Goal: Information Seeking & Learning: Learn about a topic

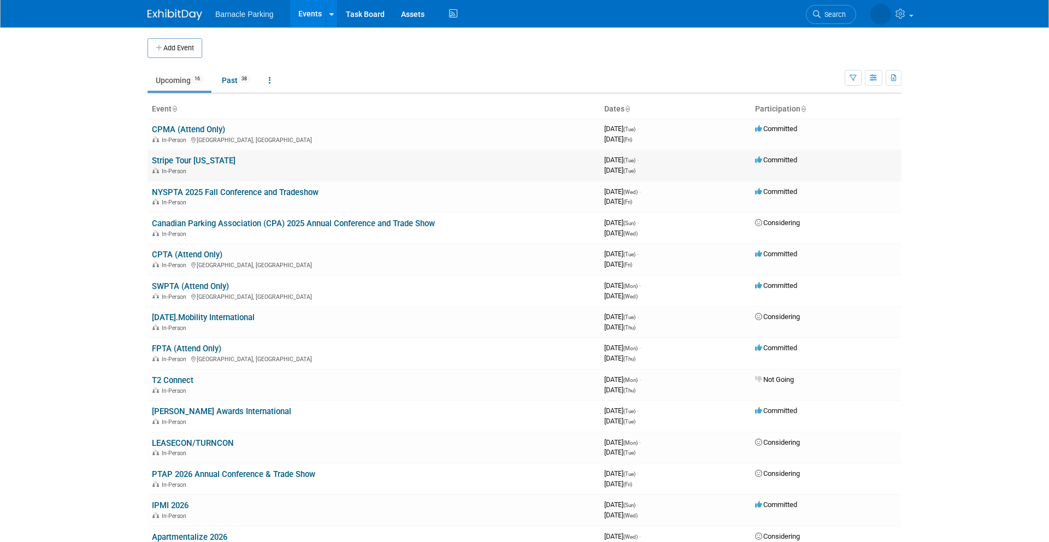
click at [213, 158] on link "Stripe Tour [US_STATE]" at bounding box center [194, 161] width 84 height 10
click at [187, 193] on link "NYSPTA 2025 Fall Conference and Tradeshow" at bounding box center [235, 192] width 167 height 10
click at [118, 283] on body "Barnacle Parking Events Add Event Bulk Upload Events Shareable Event Boards Rec…" at bounding box center [524, 271] width 1049 height 542
click at [217, 408] on link "[PERSON_NAME] Awards International" at bounding box center [221, 412] width 139 height 10
click at [77, 294] on body "Barnacle Parking Events Add Event Bulk Upload Events Shareable Event Boards Rec…" at bounding box center [524, 271] width 1049 height 542
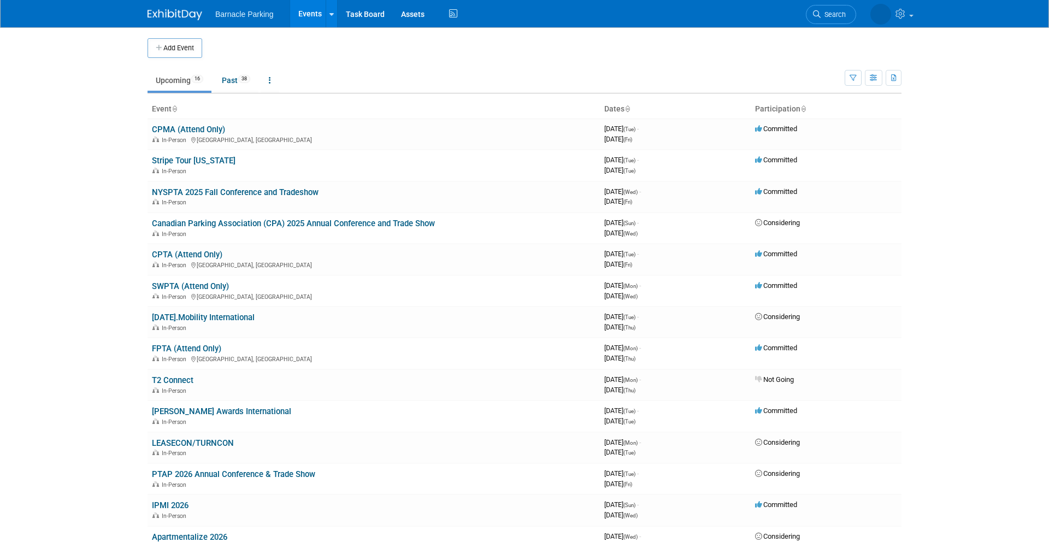
click at [63, 290] on body "Barnacle Parking Events Add Event Bulk Upload Events Shareable Event Boards Rec…" at bounding box center [524, 271] width 1049 height 542
click at [98, 231] on body "Barnacle Parking Events Add Event Bulk Upload Events Shareable Event Boards Rec…" at bounding box center [524, 271] width 1049 height 542
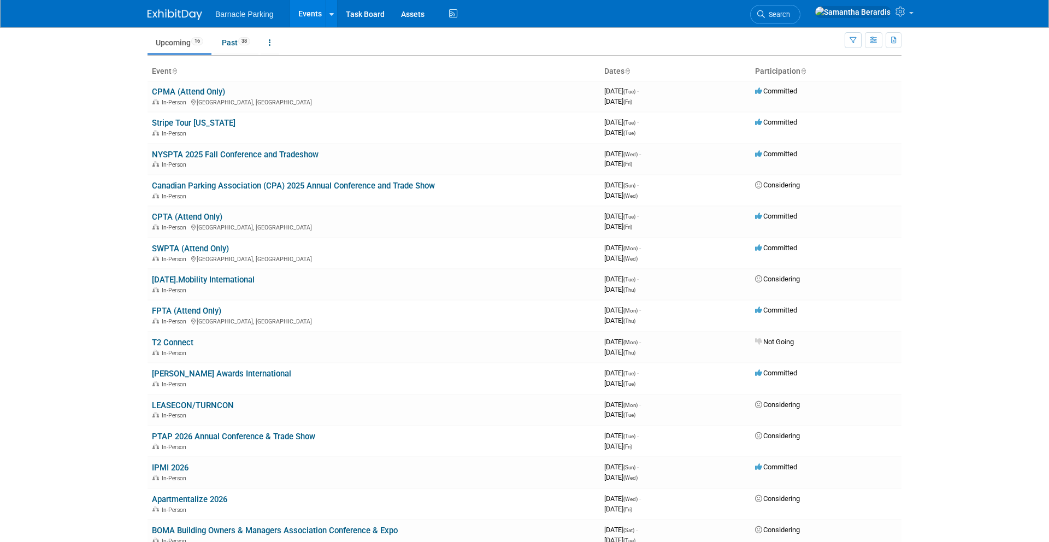
scroll to position [36, 0]
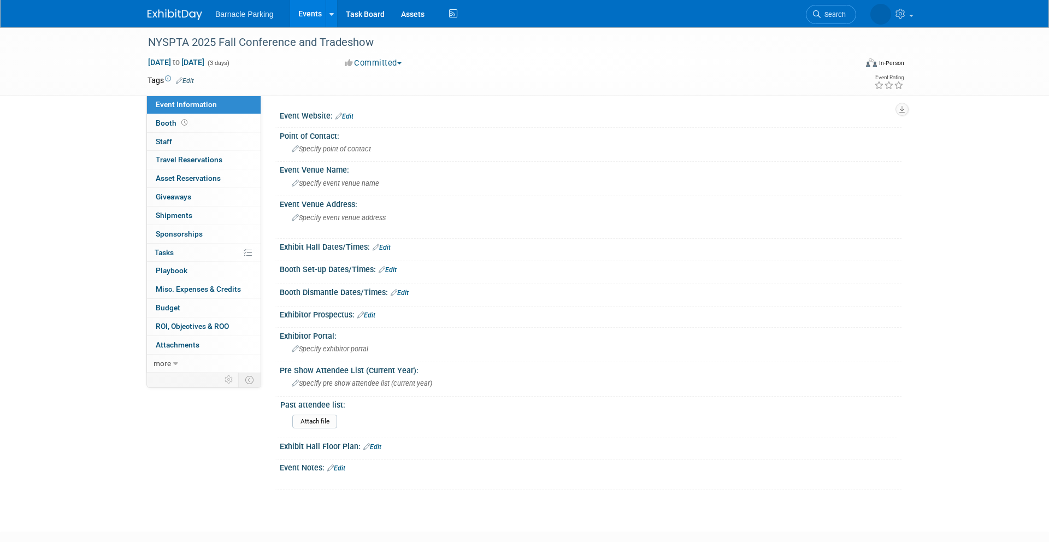
click at [107, 199] on div "NYSPTA 2025 Fall Conference and Tradeshow Oct 1, 2025 to Oct 3, 2025 (3 days) O…" at bounding box center [524, 269] width 1049 height 485
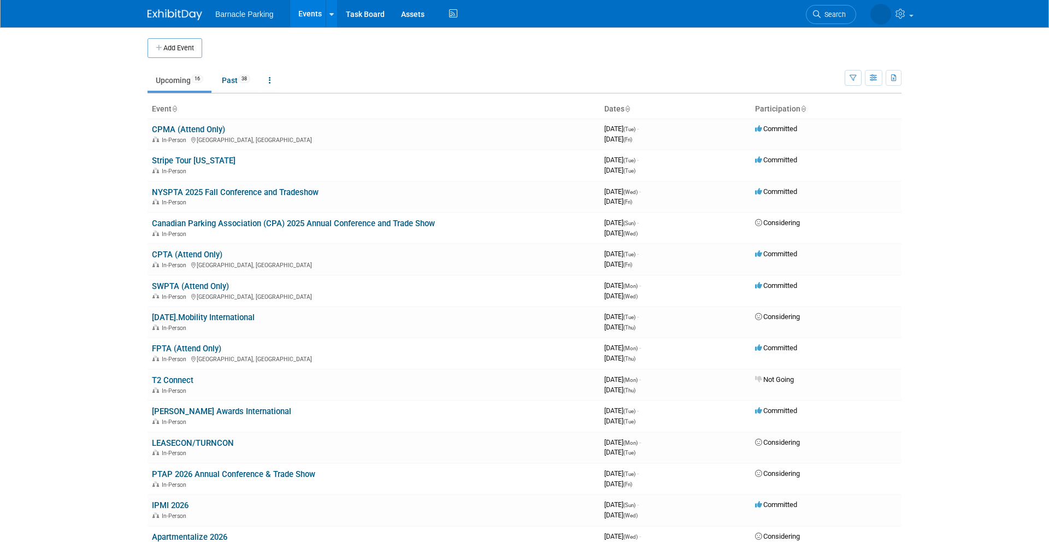
click at [102, 167] on body "Barnacle Parking Events Add Event Bulk Upload Events Shareable Event Boards Rec…" at bounding box center [524, 271] width 1049 height 542
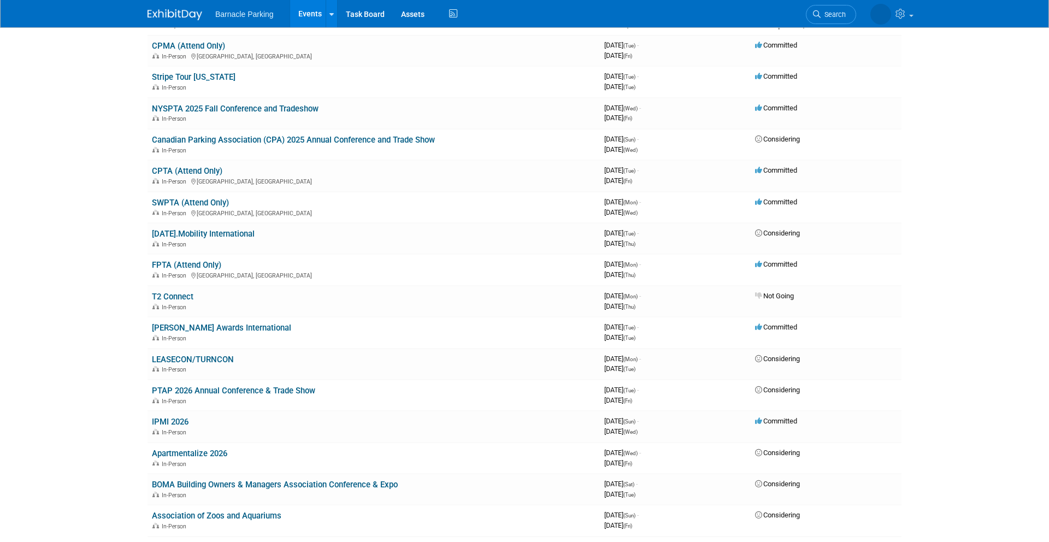
scroll to position [97, 0]
